Goal: Check status

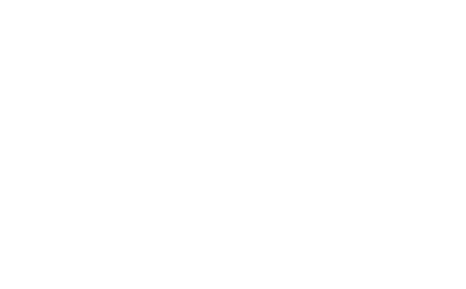
select select "100"
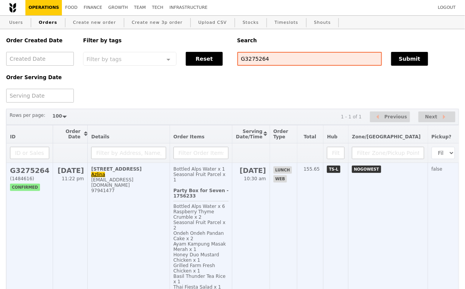
click at [165, 214] on td "1 Nanyang Walk, #01-07 Azlina nur.azlinawaty@nie.edu.sg 97941477" at bounding box center [129, 242] width 82 height 158
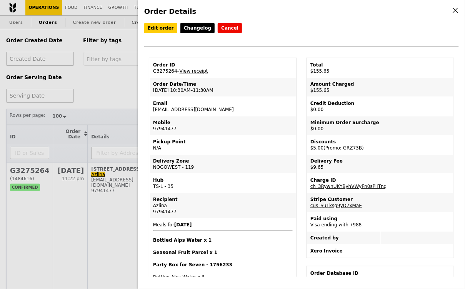
click at [247, 145] on td "Pickup Point N/A" at bounding box center [223, 145] width 146 height 18
click at [213, 136] on td "Pickup Point N/A" at bounding box center [223, 145] width 146 height 18
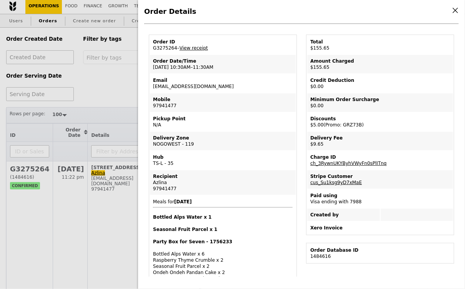
scroll to position [20, 0]
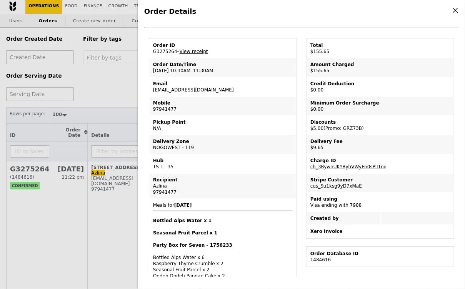
drag, startPoint x: 213, startPoint y: 89, endPoint x: 148, endPoint y: 88, distance: 65.3
click at [186, 97] on td "Mobile 97941477" at bounding box center [223, 106] width 146 height 18
click at [233, 86] on td "Email nur.azlinawaty@nie.edu.sg" at bounding box center [223, 87] width 146 height 18
drag, startPoint x: 221, startPoint y: 89, endPoint x: 151, endPoint y: 91, distance: 70.0
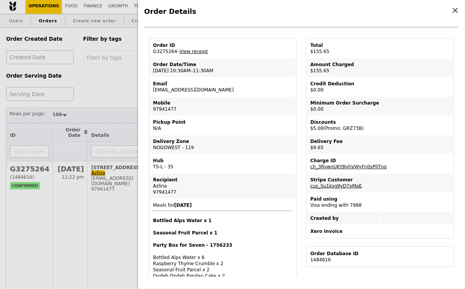
click at [151, 90] on td "Email nur.azlinawaty@nie.edu.sg" at bounding box center [223, 87] width 146 height 18
copy td "nur.azlinawaty@nie.edu.sg"
drag, startPoint x: 206, startPoint y: 109, endPoint x: 201, endPoint y: 112, distance: 5.3
click at [206, 109] on td "Mobile 97941477" at bounding box center [223, 106] width 146 height 18
click at [173, 190] on div "97941477" at bounding box center [223, 192] width 140 height 6
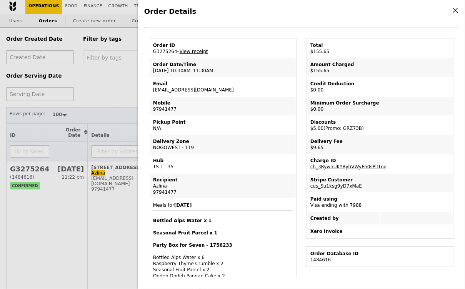
click at [173, 190] on div "97941477" at bounding box center [223, 192] width 140 height 6
copy div "97941477"
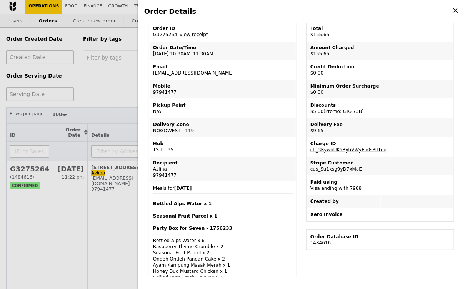
scroll to position [0, 0]
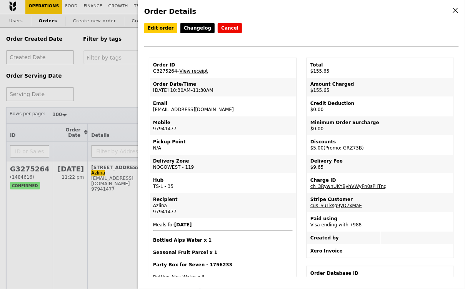
click at [188, 69] on link "View receipt" at bounding box center [193, 70] width 28 height 5
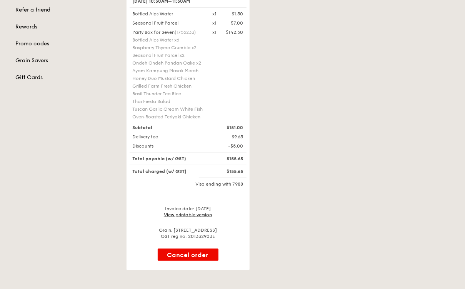
scroll to position [166, 0]
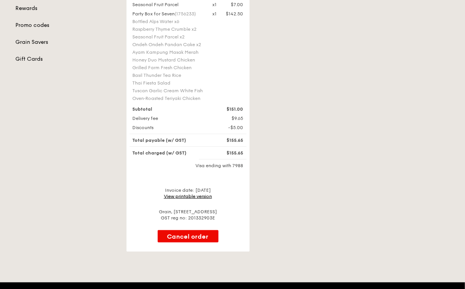
click at [181, 199] on link "View printable version" at bounding box center [188, 196] width 48 height 5
